Goal: Task Accomplishment & Management: Manage account settings

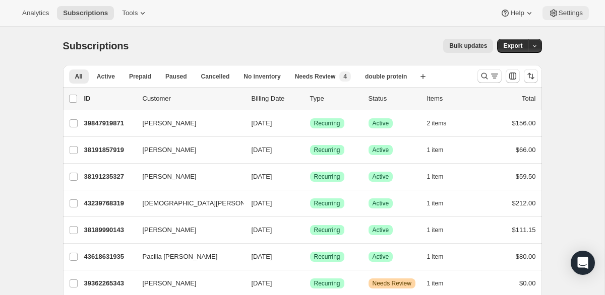
click at [561, 17] on span "Settings" at bounding box center [570, 13] width 24 height 8
click at [485, 80] on icon "Search and filter results" at bounding box center [484, 76] width 10 height 10
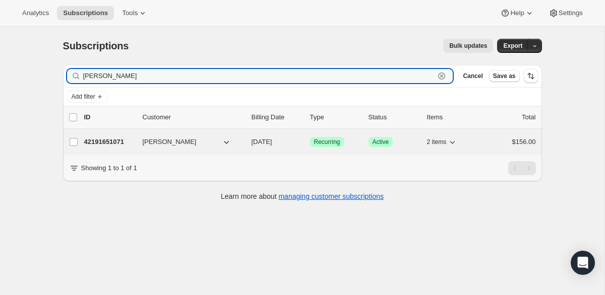
type input "[PERSON_NAME]"
click at [102, 146] on p "42191651071" at bounding box center [109, 142] width 50 height 10
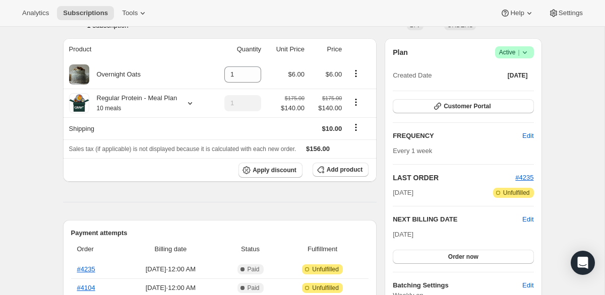
scroll to position [34, 0]
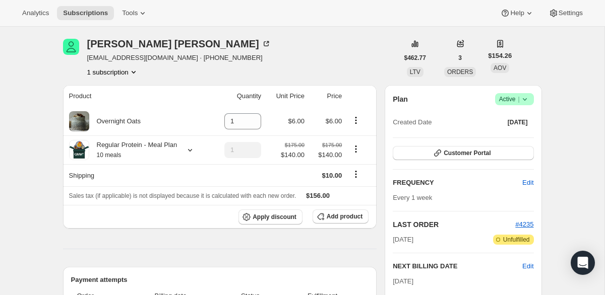
click at [522, 104] on span "Success Active |" at bounding box center [514, 99] width 39 height 12
click at [527, 100] on icon at bounding box center [525, 99] width 10 height 10
click at [524, 141] on span "Cancel subscription" at bounding box center [510, 137] width 57 height 10
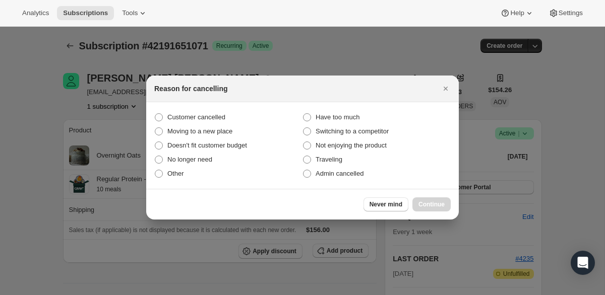
scroll to position [0, 0]
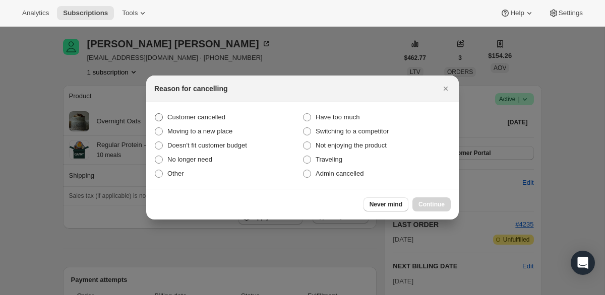
click at [199, 115] on span "Customer cancelled" at bounding box center [196, 117] width 58 height 8
click at [155, 114] on input "Customer cancelled" at bounding box center [155, 113] width 1 height 1
radio input "true"
click at [435, 201] on span "Continue" at bounding box center [431, 205] width 26 height 8
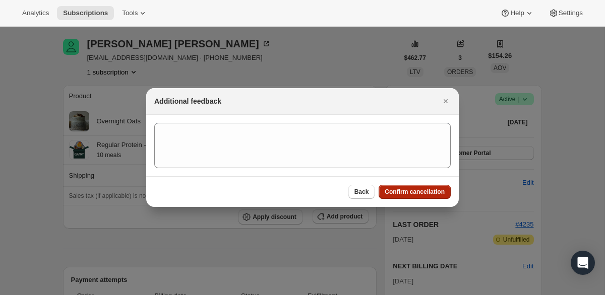
click at [417, 194] on span "Confirm cancellation" at bounding box center [414, 192] width 60 height 8
